Goal: Check status: Check status

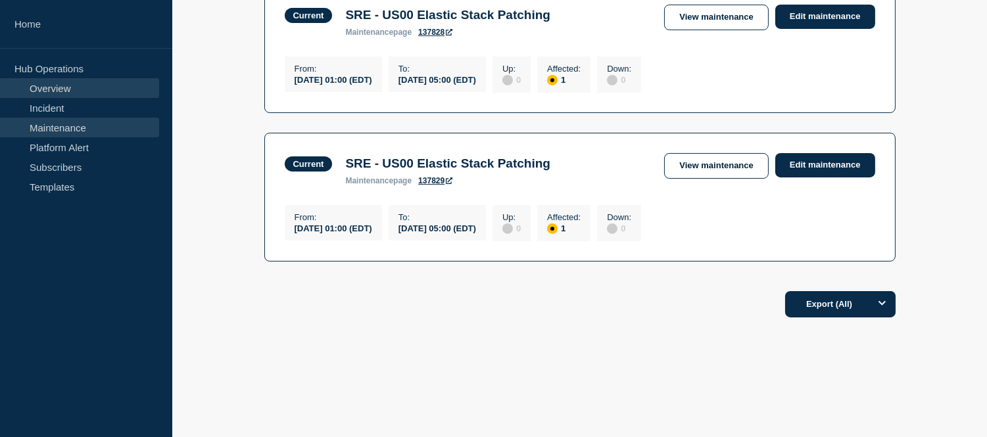
scroll to position [448, 0]
click at [97, 105] on link "Incident" at bounding box center [79, 108] width 159 height 20
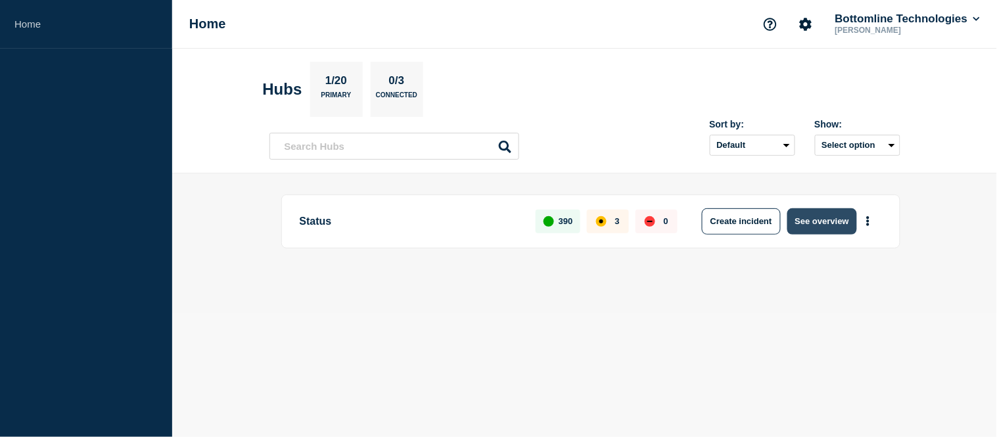
click at [832, 221] on button "See overview" at bounding box center [823, 221] width 70 height 26
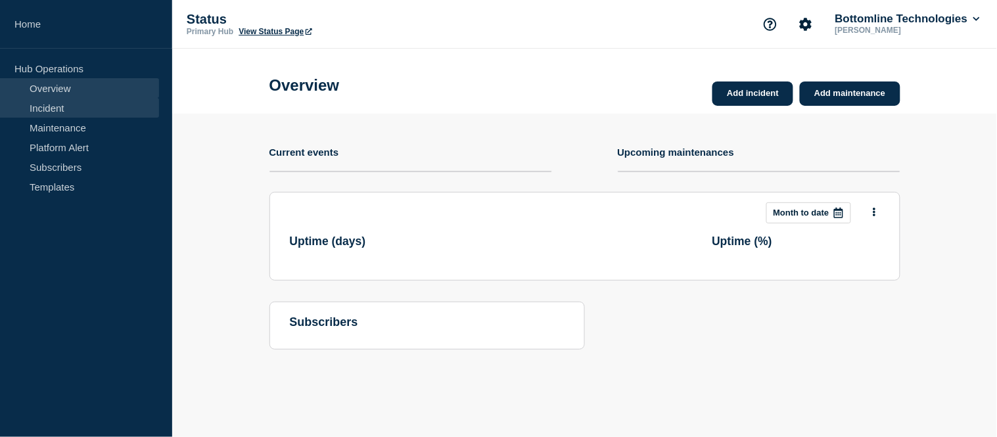
click at [43, 103] on link "Incident" at bounding box center [79, 108] width 159 height 20
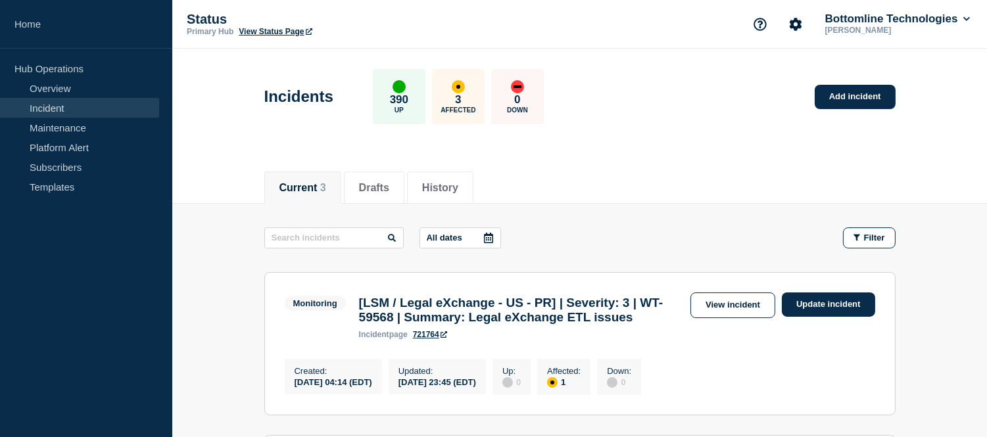
scroll to position [146, 0]
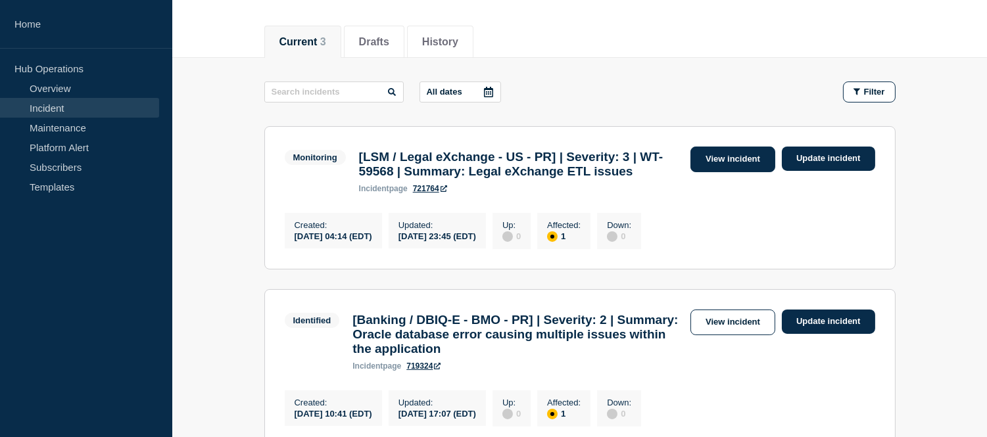
click at [704, 162] on link "View incident" at bounding box center [732, 160] width 85 height 26
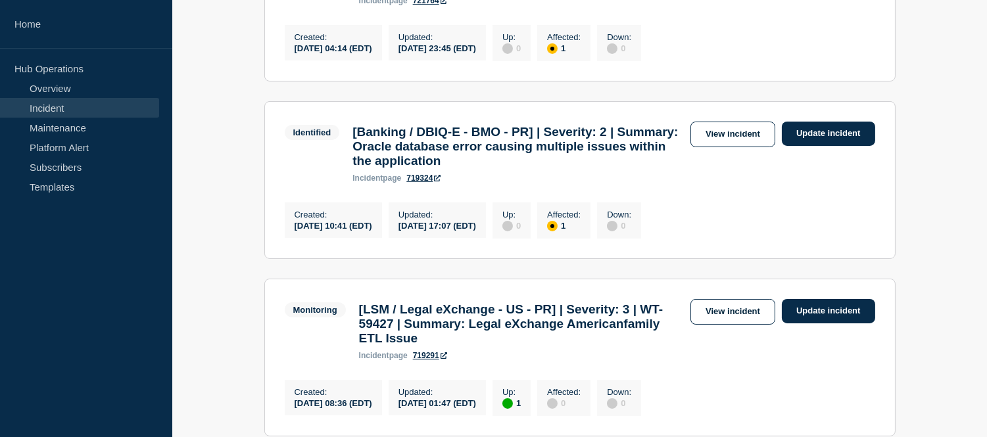
scroll to position [188, 0]
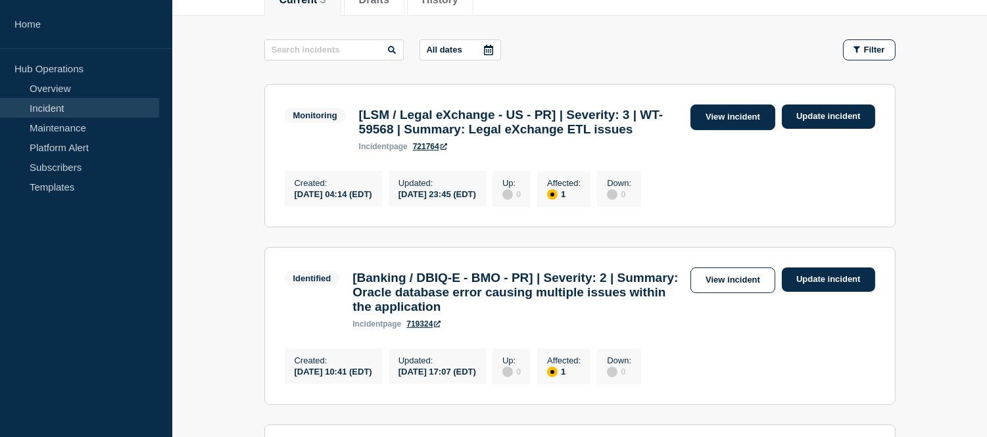
click at [705, 120] on link "View incident" at bounding box center [732, 118] width 85 height 26
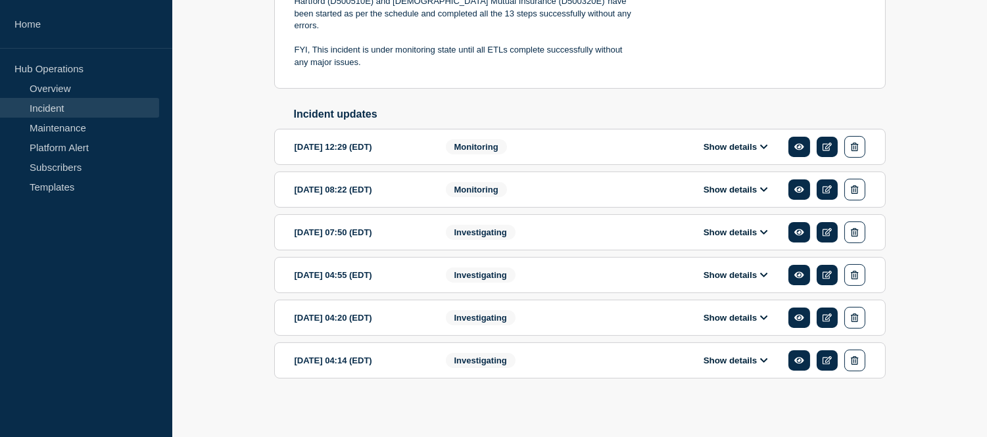
scroll to position [206, 0]
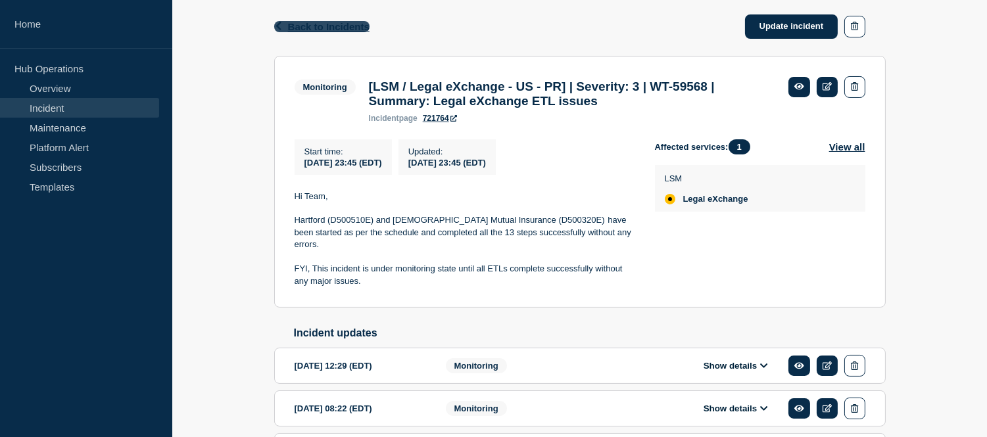
click at [318, 29] on span "Back to Incidents" at bounding box center [329, 26] width 82 height 11
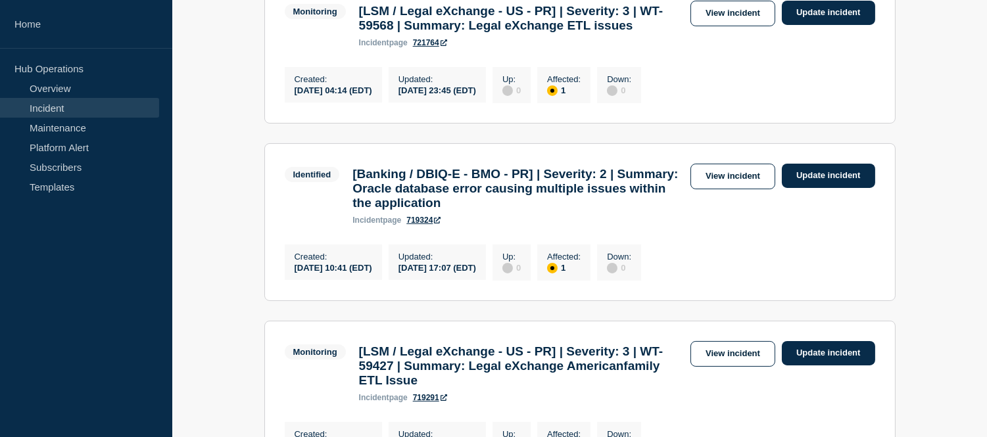
scroll to position [219, 0]
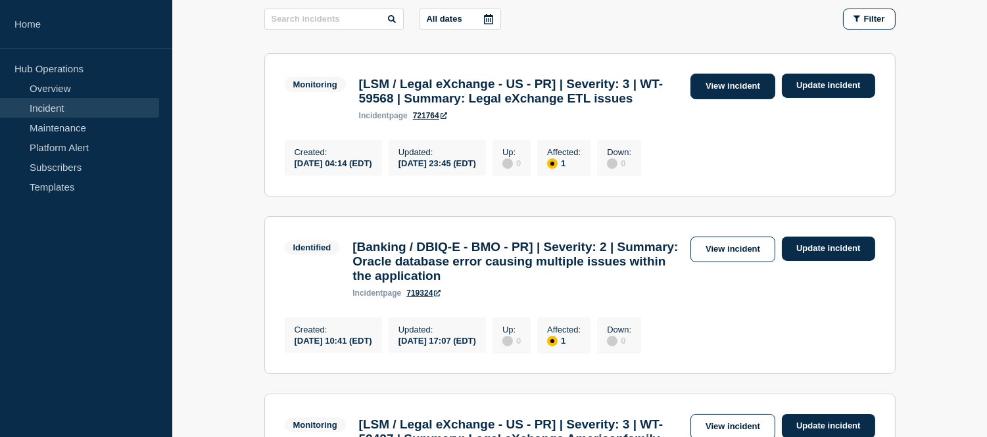
click at [704, 89] on link "View incident" at bounding box center [732, 87] width 85 height 26
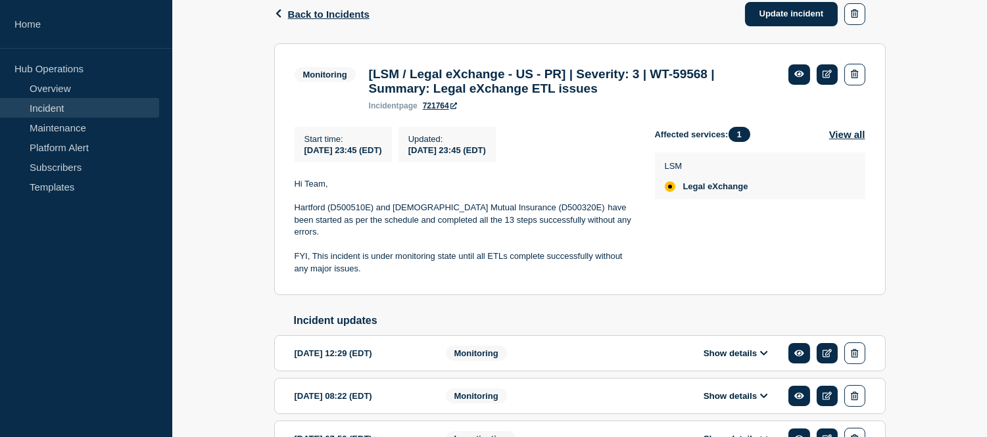
scroll to position [292, 0]
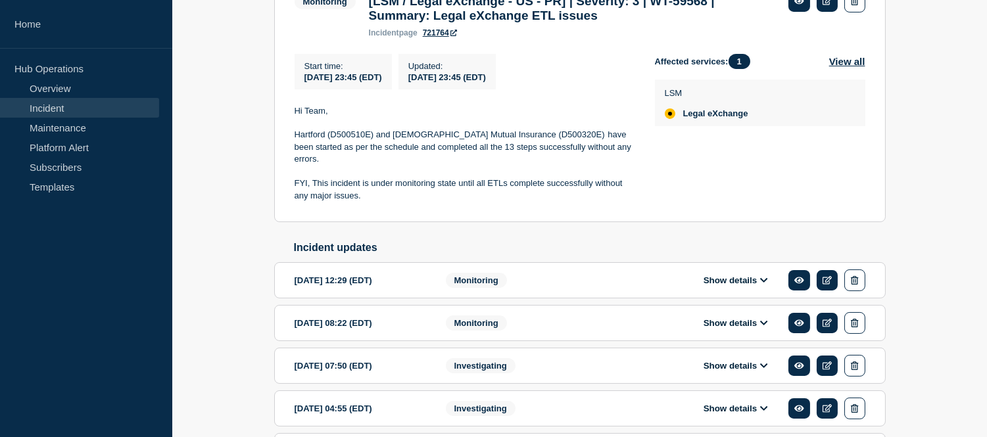
click at [727, 277] on button "Show details" at bounding box center [736, 280] width 72 height 11
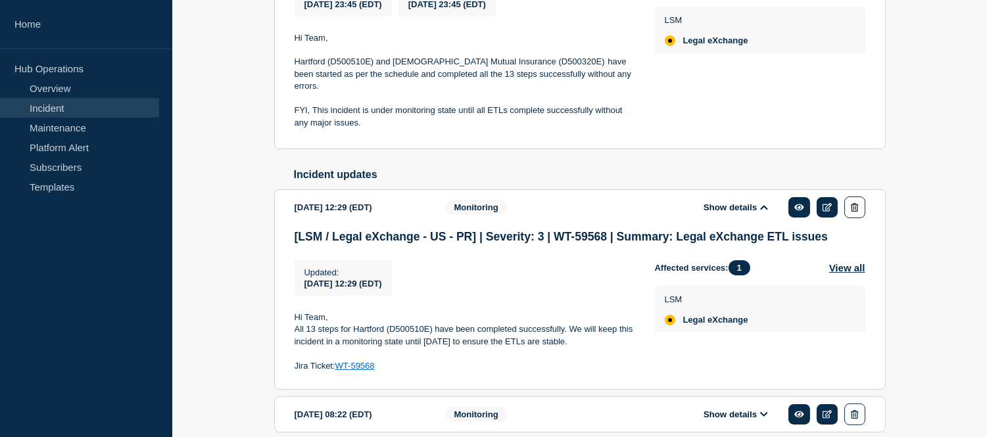
scroll to position [219, 0]
